Goal: Information Seeking & Learning: Learn about a topic

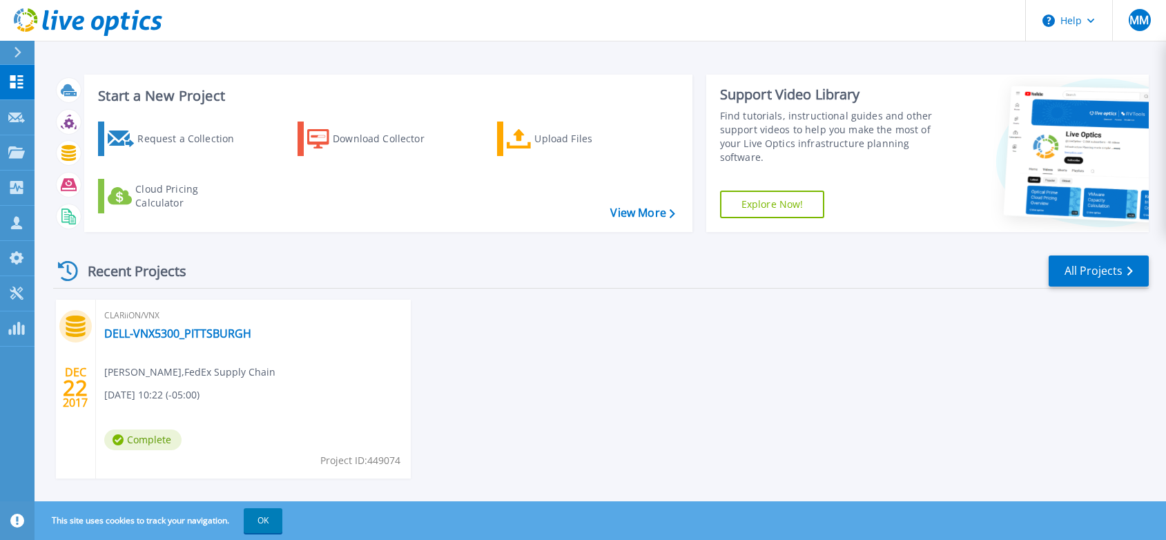
click at [648, 490] on div "DEC 22 2017 CLARiiON/VNX DELL-VNX5300_PITTSBURGH Curt Hofmann , FedEx Supply Ch…" at bounding box center [595, 403] width 1107 height 206
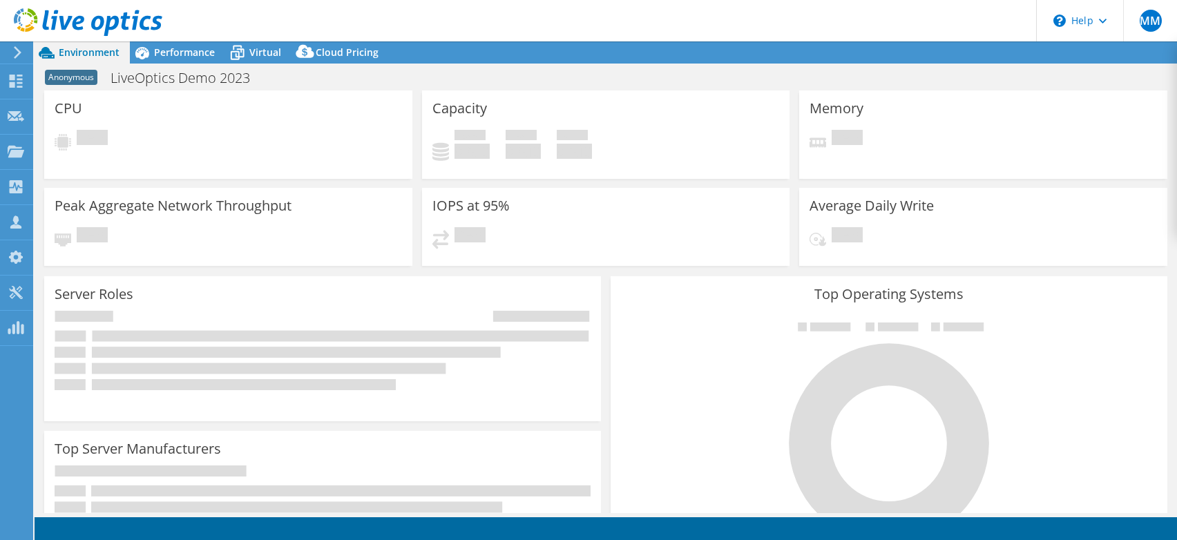
select select "USD"
select select "[GEOGRAPHIC_DATA]"
select select "GBP"
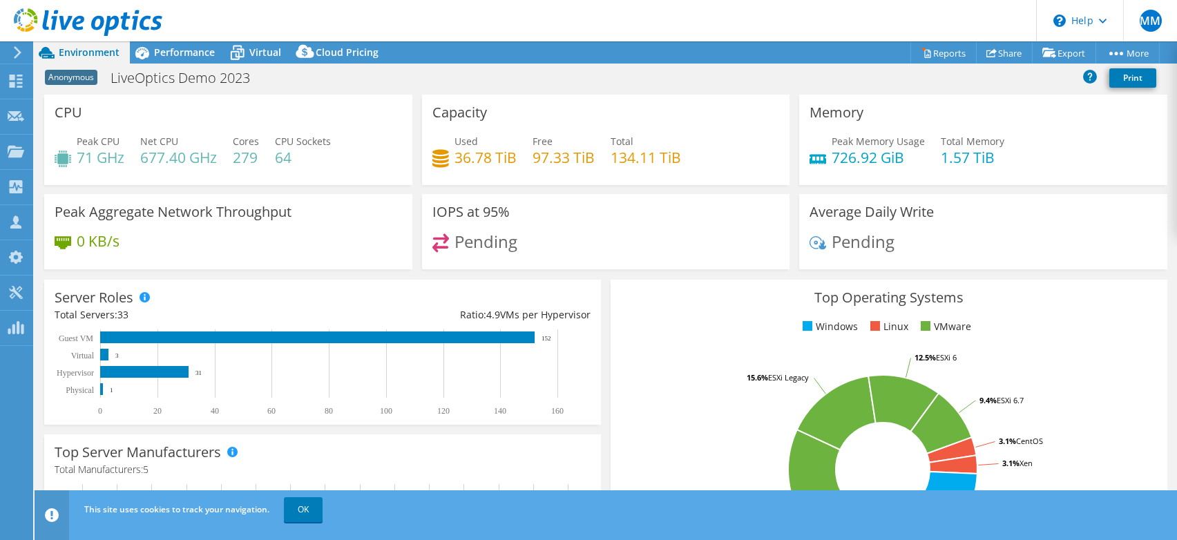
click at [1148, 118] on div "Memory Peak Memory Usage 726.92 GiB Total Memory 1.57 TiB" at bounding box center [983, 140] width 368 height 90
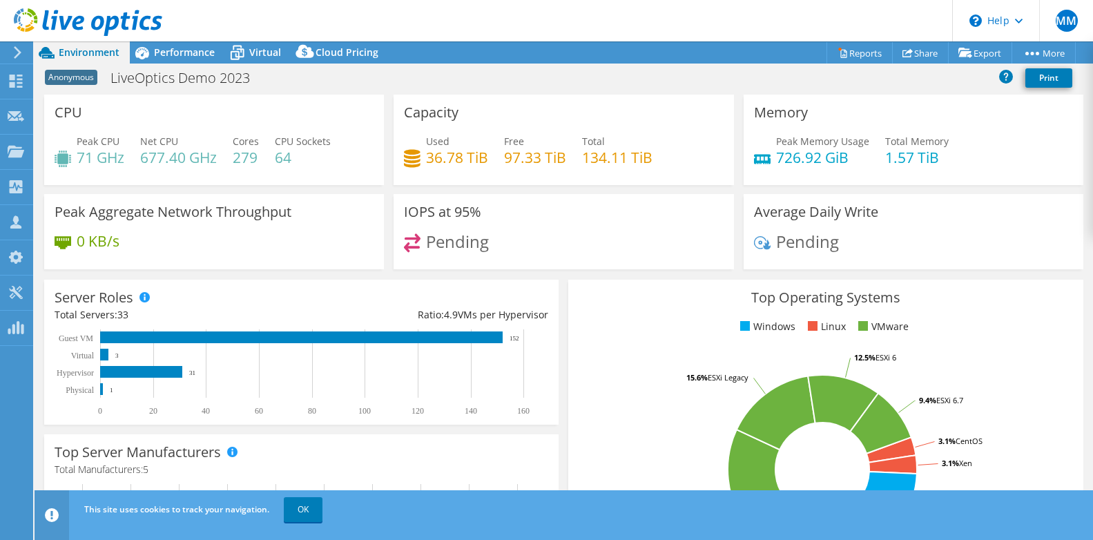
click at [481, 519] on div "This site uses cookies to track your navigation. OK" at bounding box center [589, 509] width 1017 height 39
click at [188, 45] on div "Performance" at bounding box center [177, 52] width 95 height 22
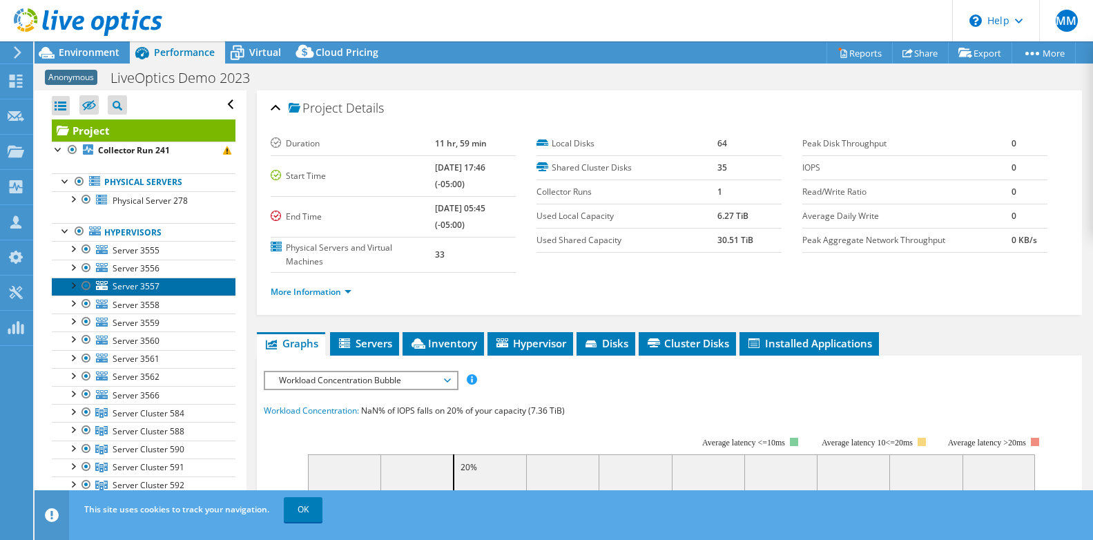
click at [158, 291] on span "Server 3557" at bounding box center [136, 286] width 47 height 12
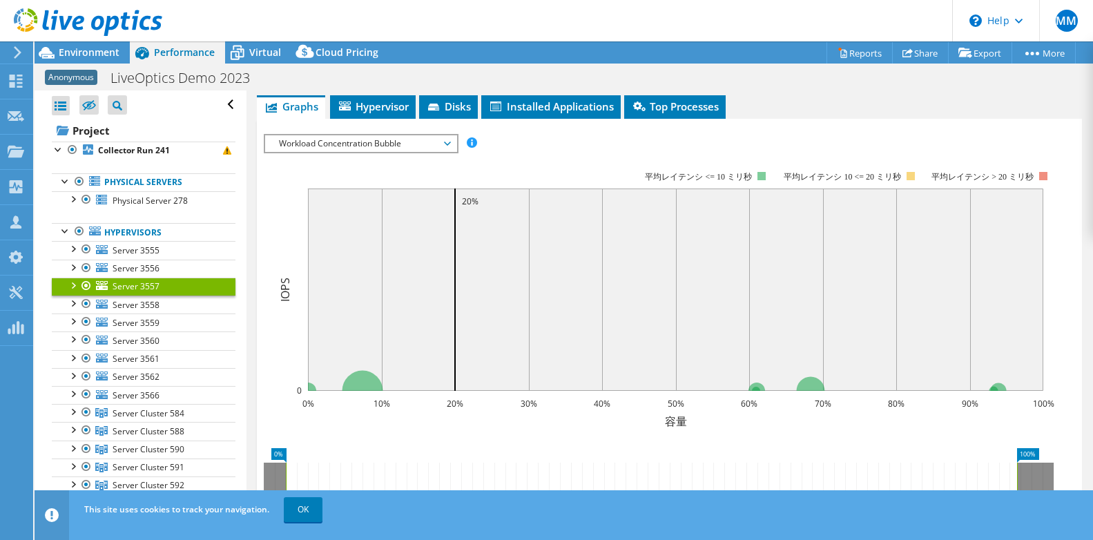
scroll to position [193, 0]
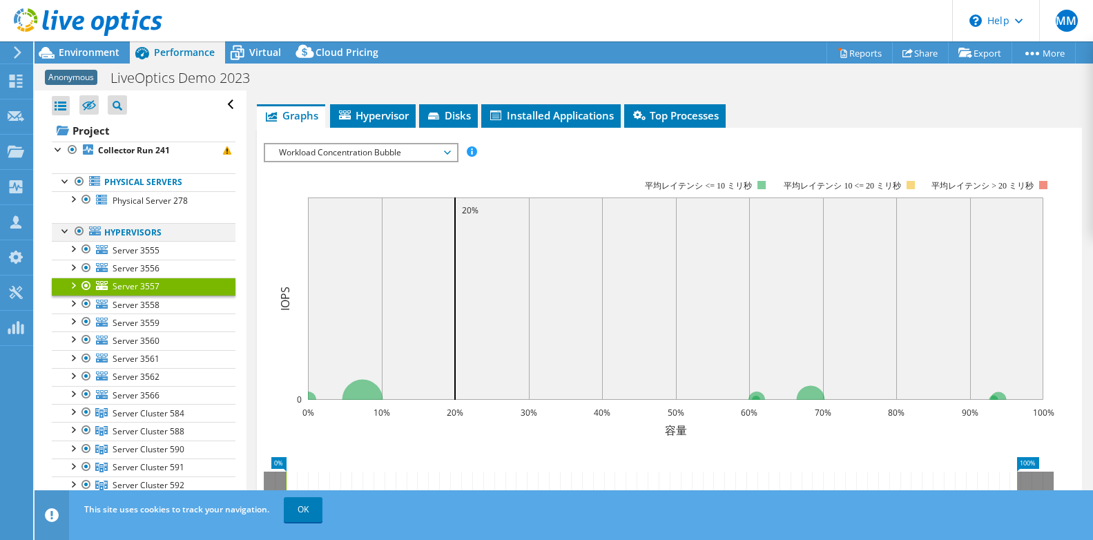
click at [64, 232] on div at bounding box center [66, 230] width 14 height 14
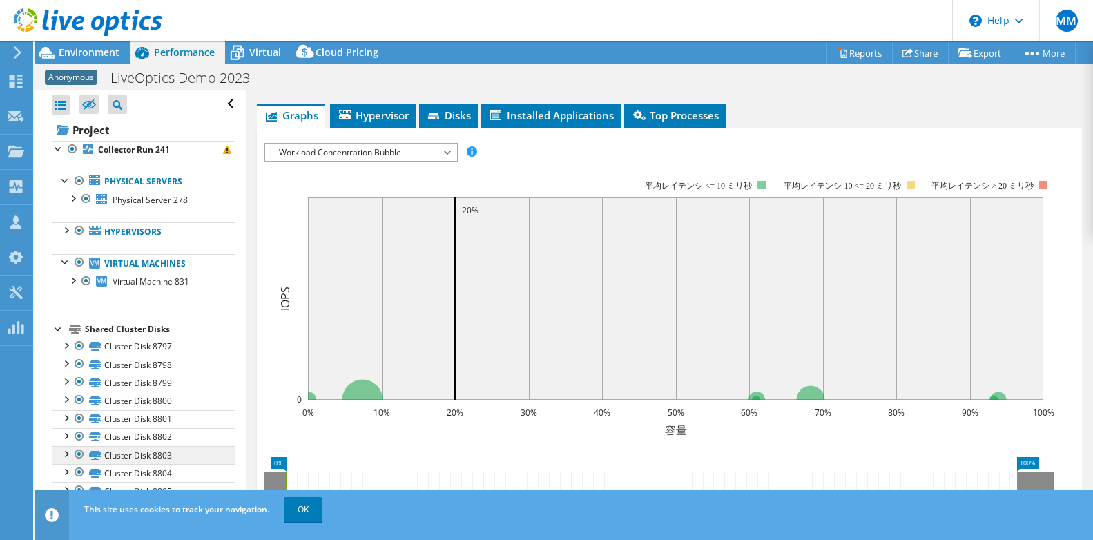
scroll to position [0, 0]
click at [673, 103] on div "Server 3557 Details Operating System VMware ESXi 5.5.0 build-3116895 Local Disk…" at bounding box center [669, 308] width 846 height 823
click at [675, 116] on span "Top Processes" at bounding box center [675, 115] width 88 height 14
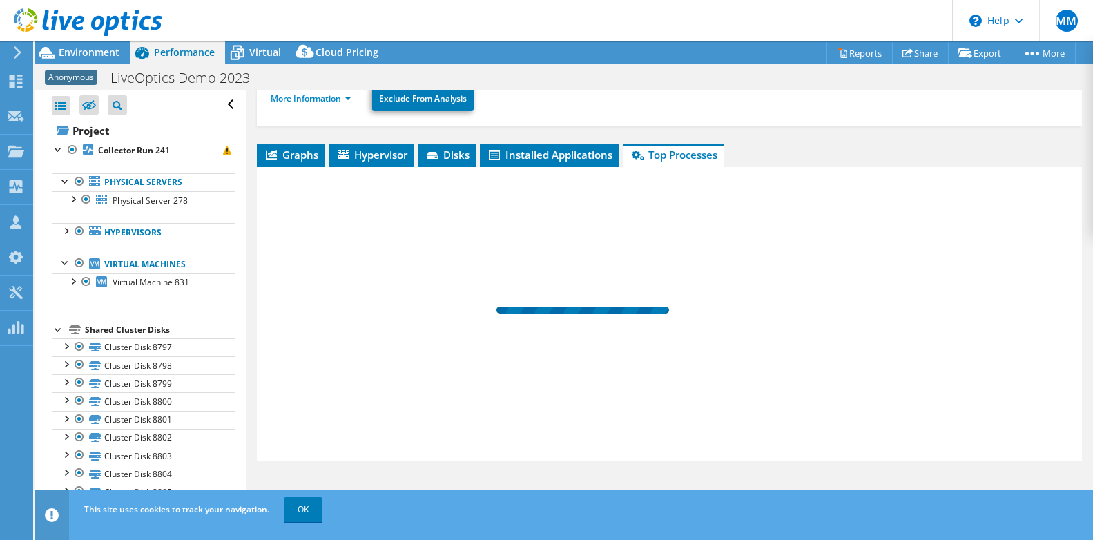
scroll to position [154, 0]
